Goal: Use online tool/utility

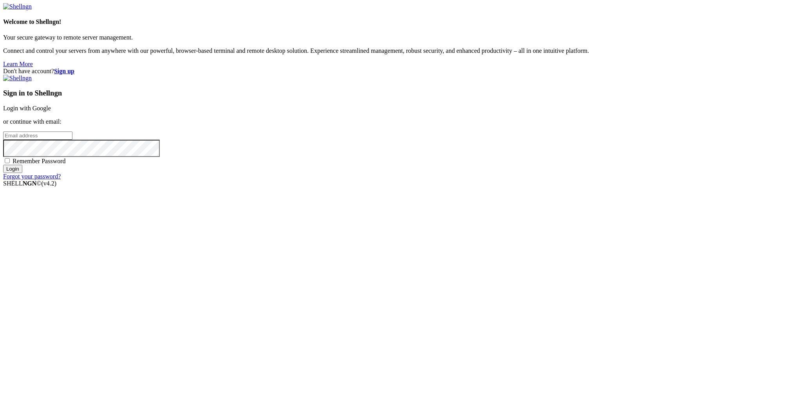
click at [51, 112] on link "Login with Google" at bounding box center [27, 108] width 48 height 7
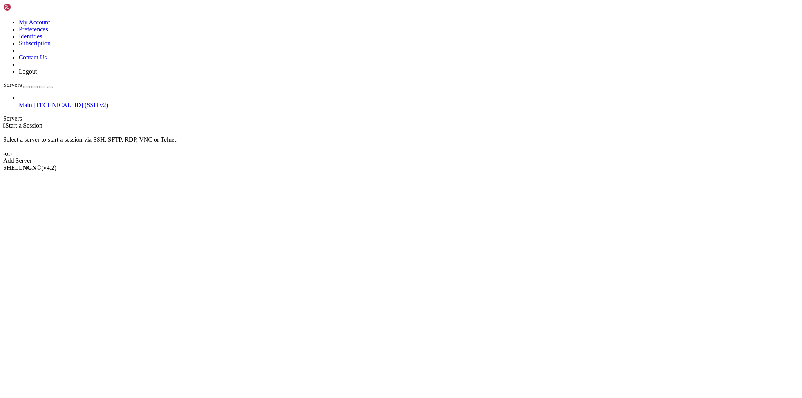
click at [32, 102] on span "Main" at bounding box center [25, 105] width 13 height 7
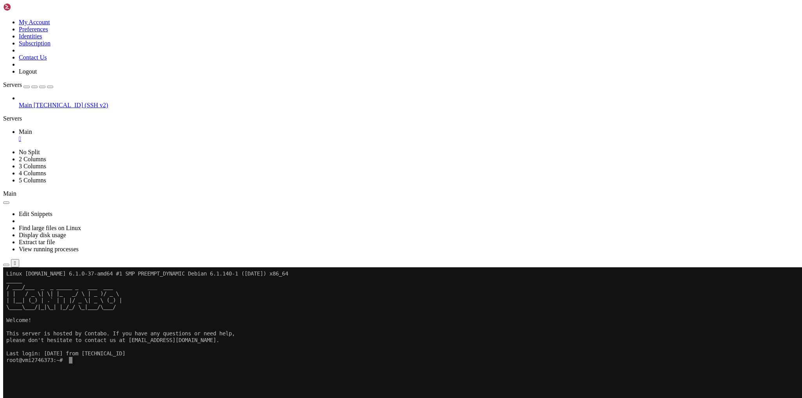
click at [261, 378] on x-row at bounding box center [355, 380] width 698 height 7
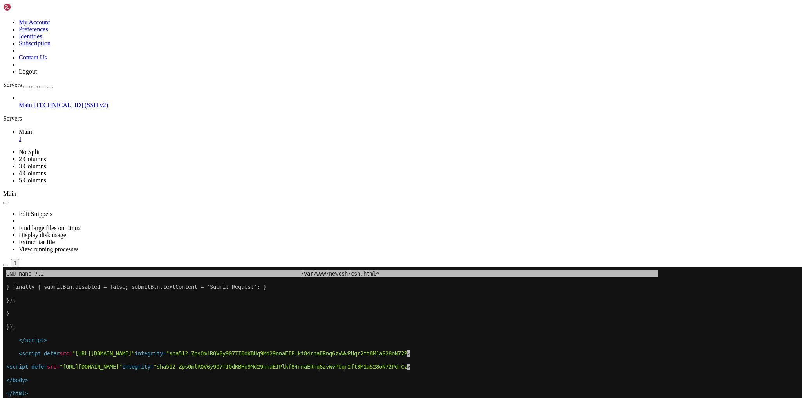
scroll to position [7, 1]
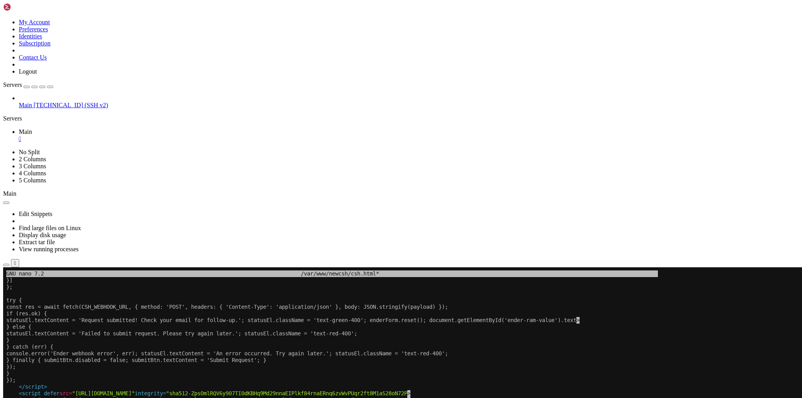
click at [283, 346] on x-row "} catch (err) {" at bounding box center [355, 347] width 698 height 7
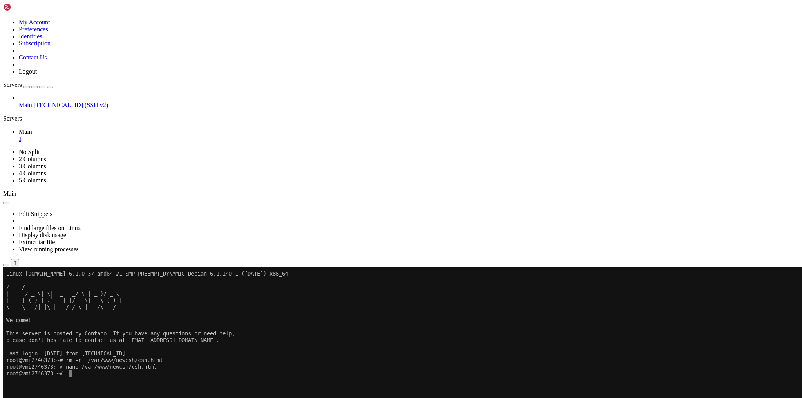
click at [249, 327] on x-row at bounding box center [355, 327] width 698 height 7
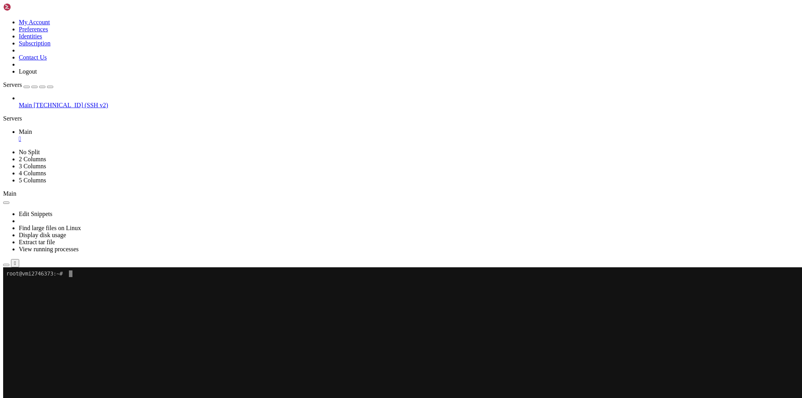
click at [238, 296] on x-row at bounding box center [355, 294] width 698 height 7
